Goal: Register for event/course

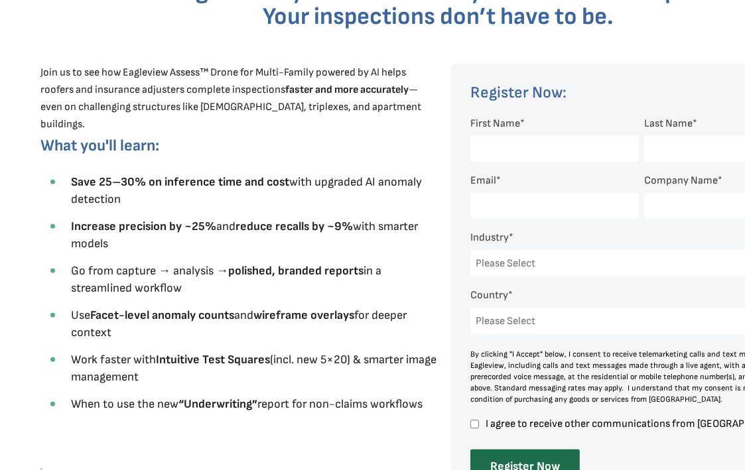
scroll to position [447, 0]
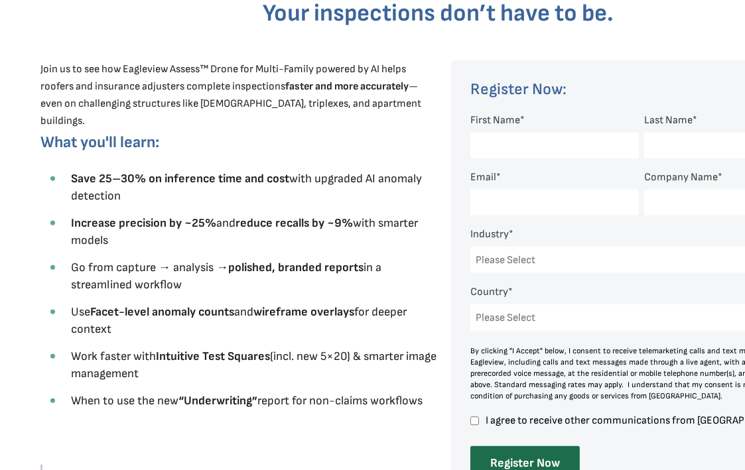
click at [476, 142] on input "First Name *" at bounding box center [554, 146] width 169 height 26
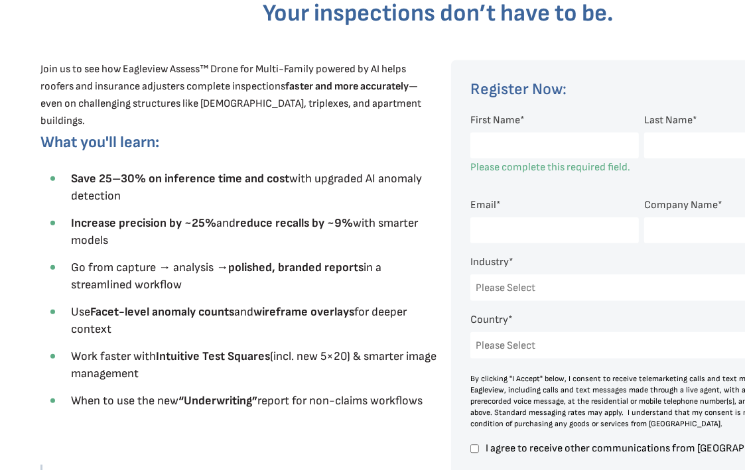
click at [736, 34] on div at bounding box center [436, 336] width 872 height 728
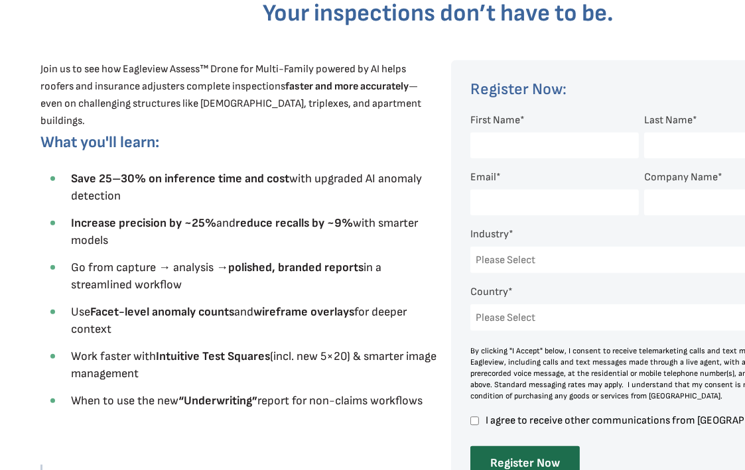
click at [502, 148] on input "First Name *" at bounding box center [554, 146] width 169 height 26
type input "[PERSON_NAME]"
type input "Major"
click at [511, 200] on input "Email *" at bounding box center [554, 203] width 169 height 26
type input "[EMAIL_ADDRESS][DOMAIN_NAME]"
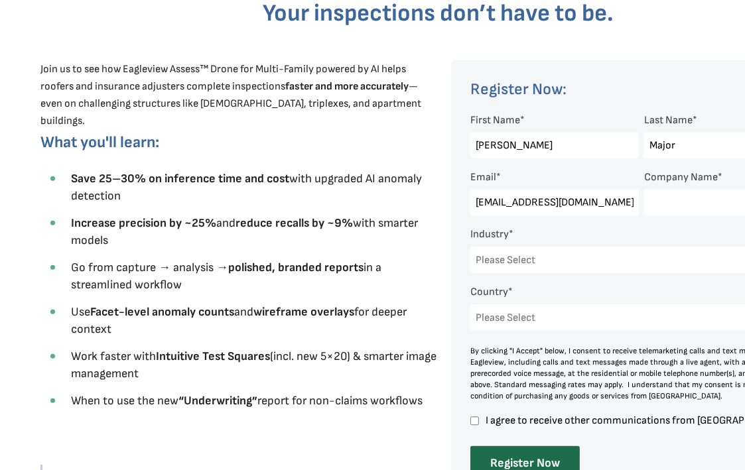
type input "[US_STATE] Roof Cleaners, LLc"
select select "[GEOGRAPHIC_DATA]"
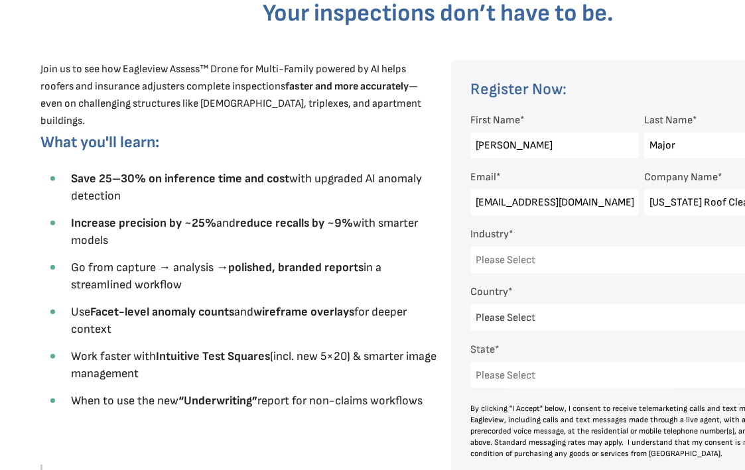
select select "[US_STATE]"
click at [661, 206] on input "[US_STATE] Roof Cleaners, LLc" at bounding box center [728, 203] width 169 height 26
click at [494, 253] on select "Please Select Architects & Engineering Construction Electric/Gas Utilities Gove…" at bounding box center [638, 260] width 336 height 27
select select "Other"
click at [470, 247] on select "Please Select Architects & Engineering Construction Electric/Gas Utilities Gove…" at bounding box center [638, 260] width 336 height 27
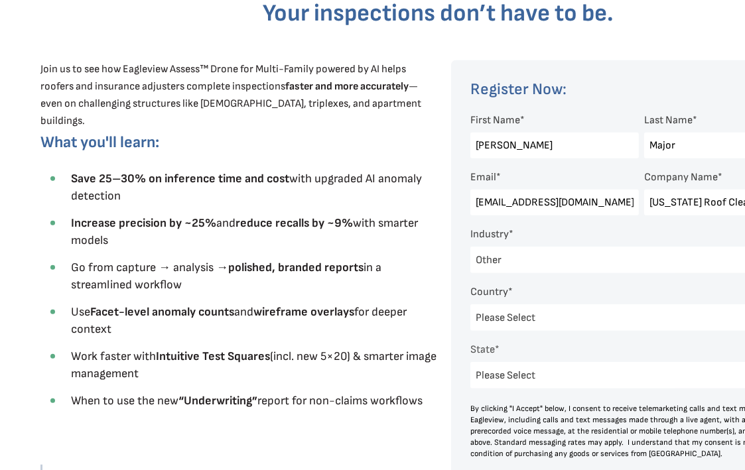
click at [509, 262] on select "Please Select Architects & Engineering Construction Electric/Gas Utilities Gove…" at bounding box center [638, 260] width 336 height 27
click at [485, 358] on div "Please Select [US_STATE] [US_STATE] [GEOGRAPHIC_DATA] [US_STATE] [US_STATE] [GE…" at bounding box center [638, 376] width 336 height 40
click at [494, 376] on select "Please Select [US_STATE] [US_STATE] [GEOGRAPHIC_DATA] [US_STATE] [US_STATE] [GE…" at bounding box center [638, 375] width 336 height 27
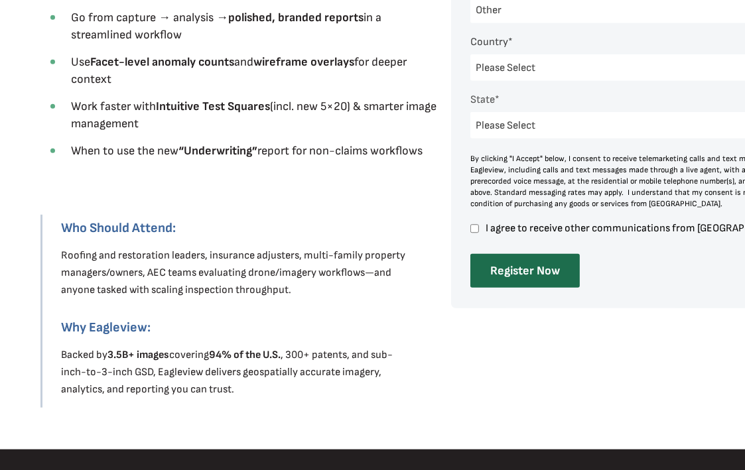
scroll to position [713, 0]
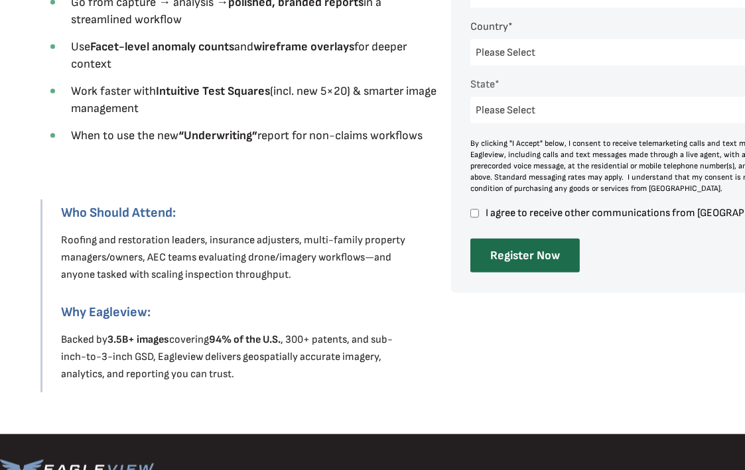
click at [472, 212] on input "I agree to receive other communications from [GEOGRAPHIC_DATA]." at bounding box center [474, 214] width 9 height 12
checkbox input "true"
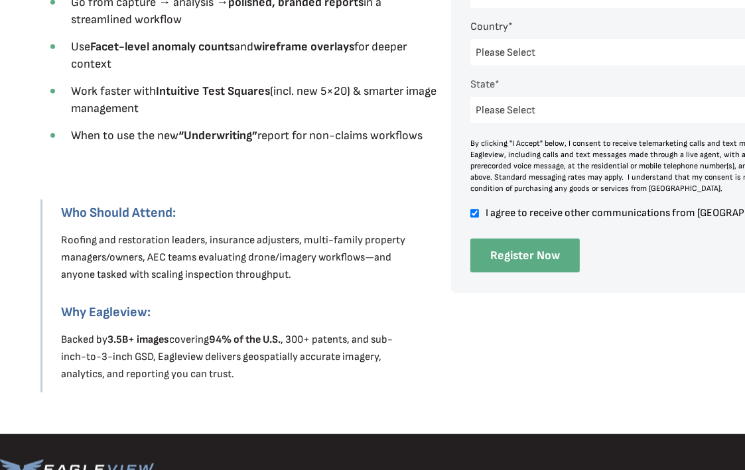
click at [497, 247] on input "Register Now" at bounding box center [524, 256] width 109 height 34
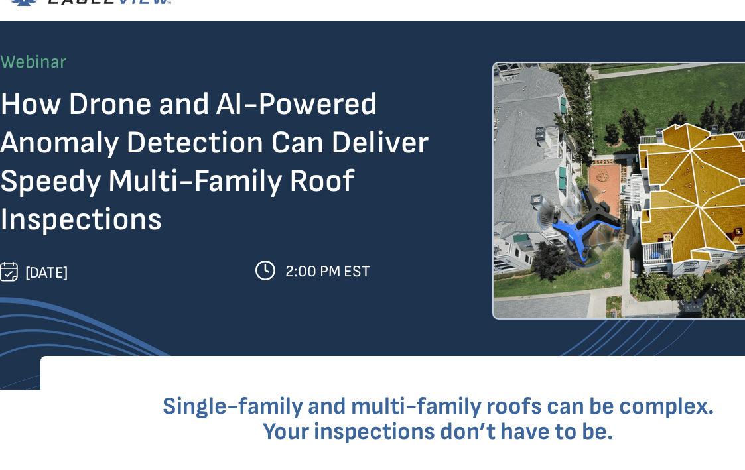
scroll to position [0, 0]
